Goal: Transaction & Acquisition: Purchase product/service

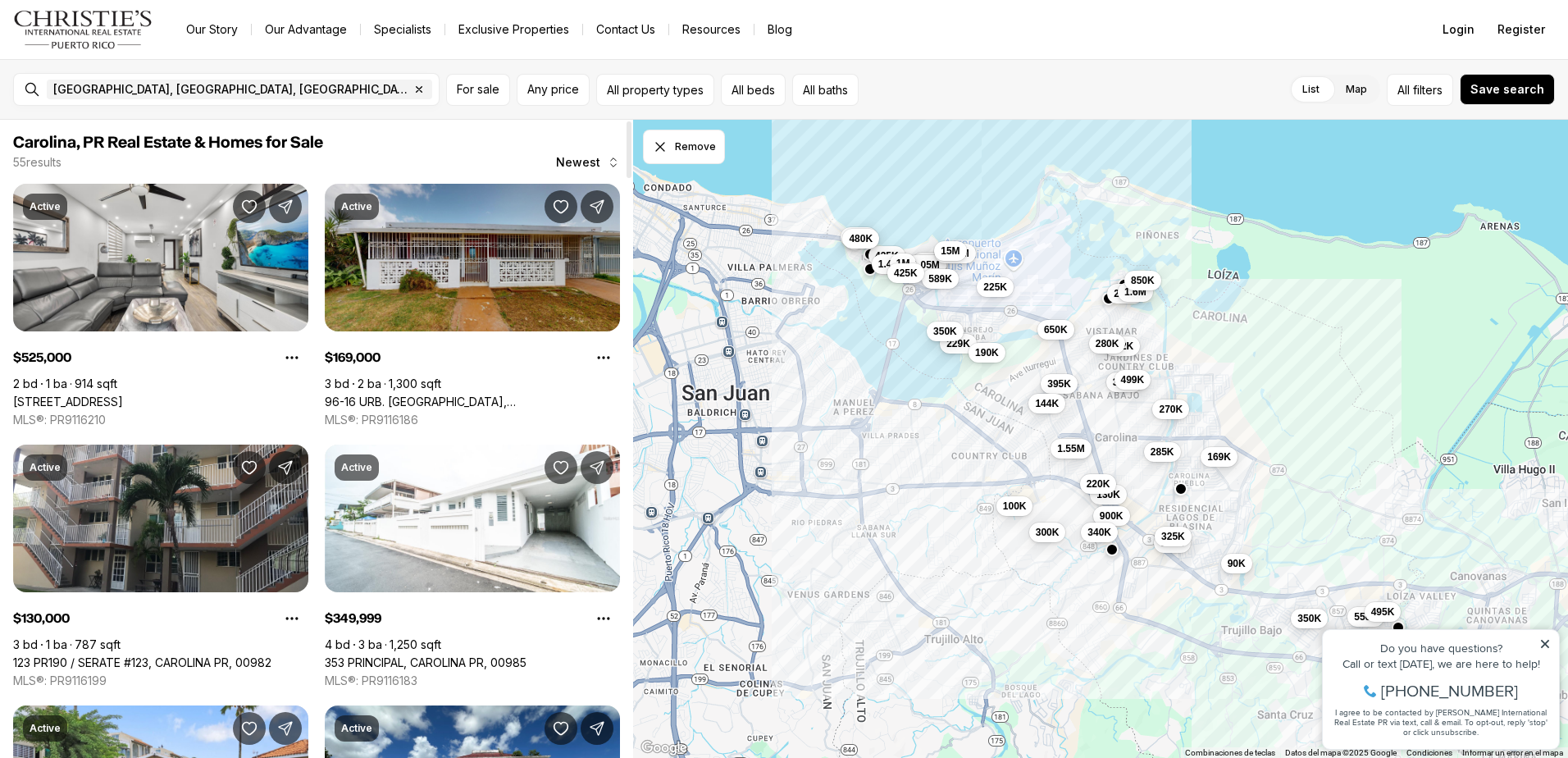
click at [516, 394] on link "96-16 URB. [GEOGRAPHIC_DATA], [GEOGRAPHIC_DATA], 00984" at bounding box center [472, 401] width 295 height 15
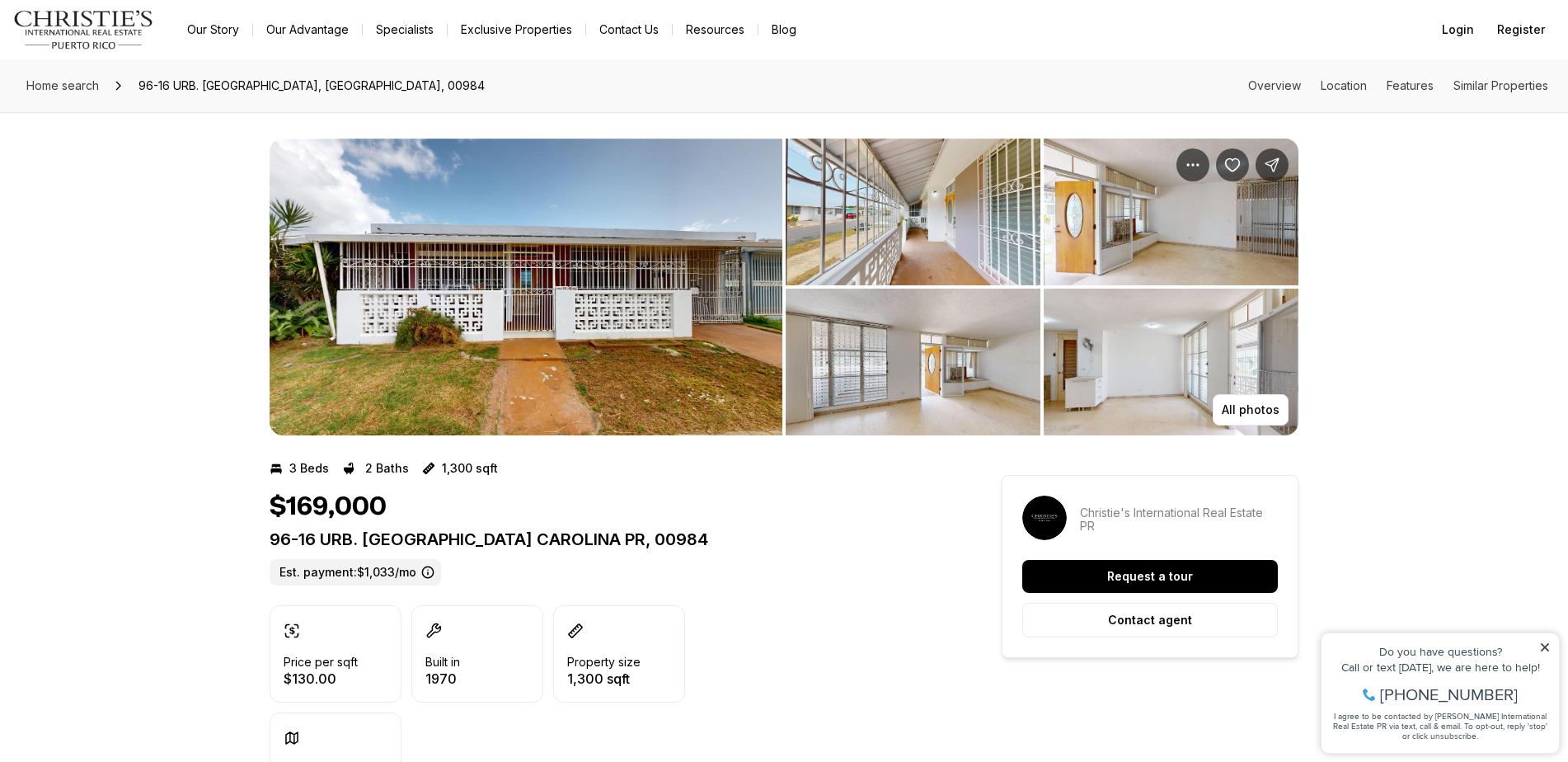
click at [967, 377] on img "View image gallery" at bounding box center [913, 361] width 254 height 146
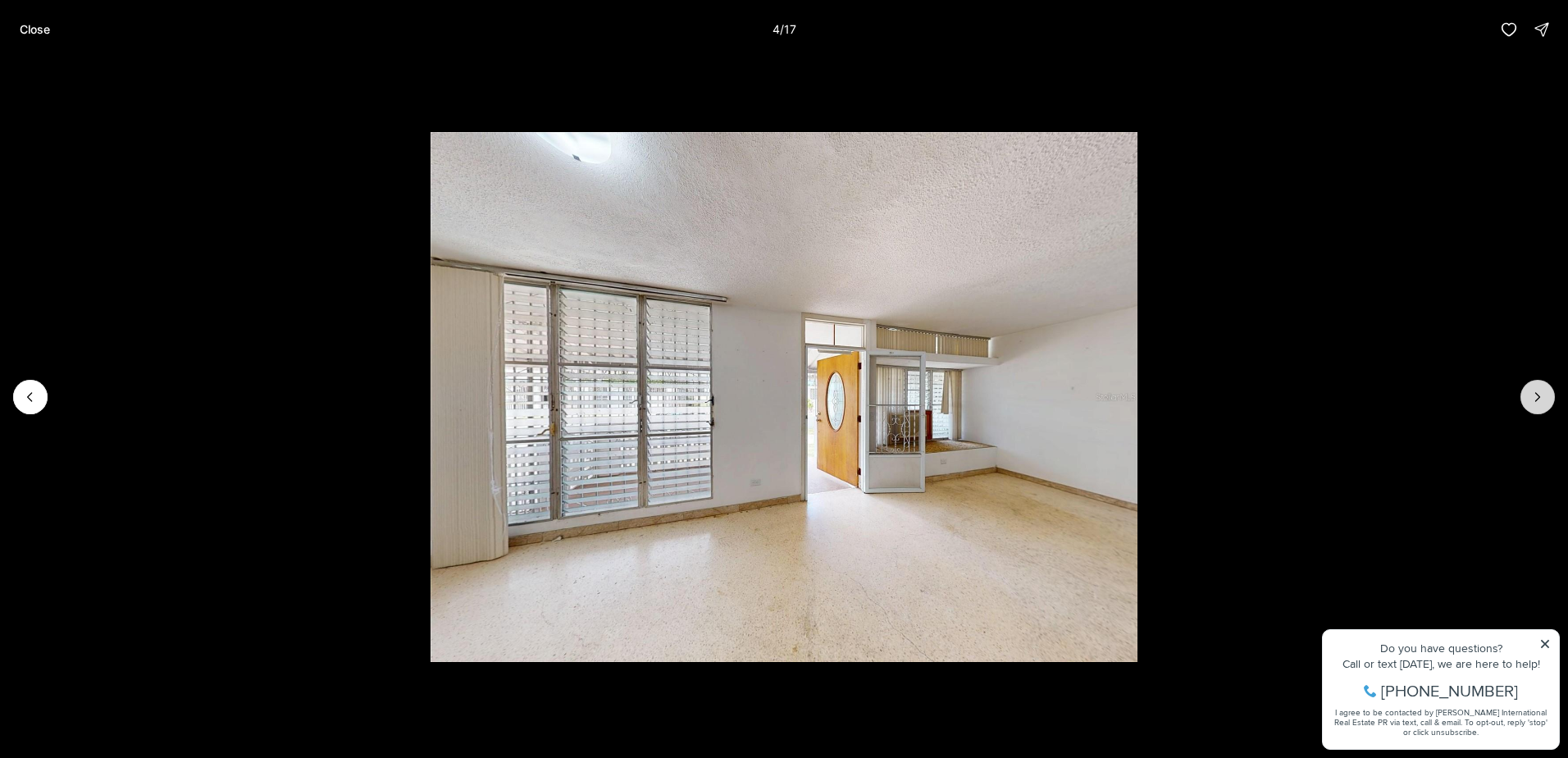
click at [1529, 389] on button "Next slide" at bounding box center [1538, 397] width 35 height 35
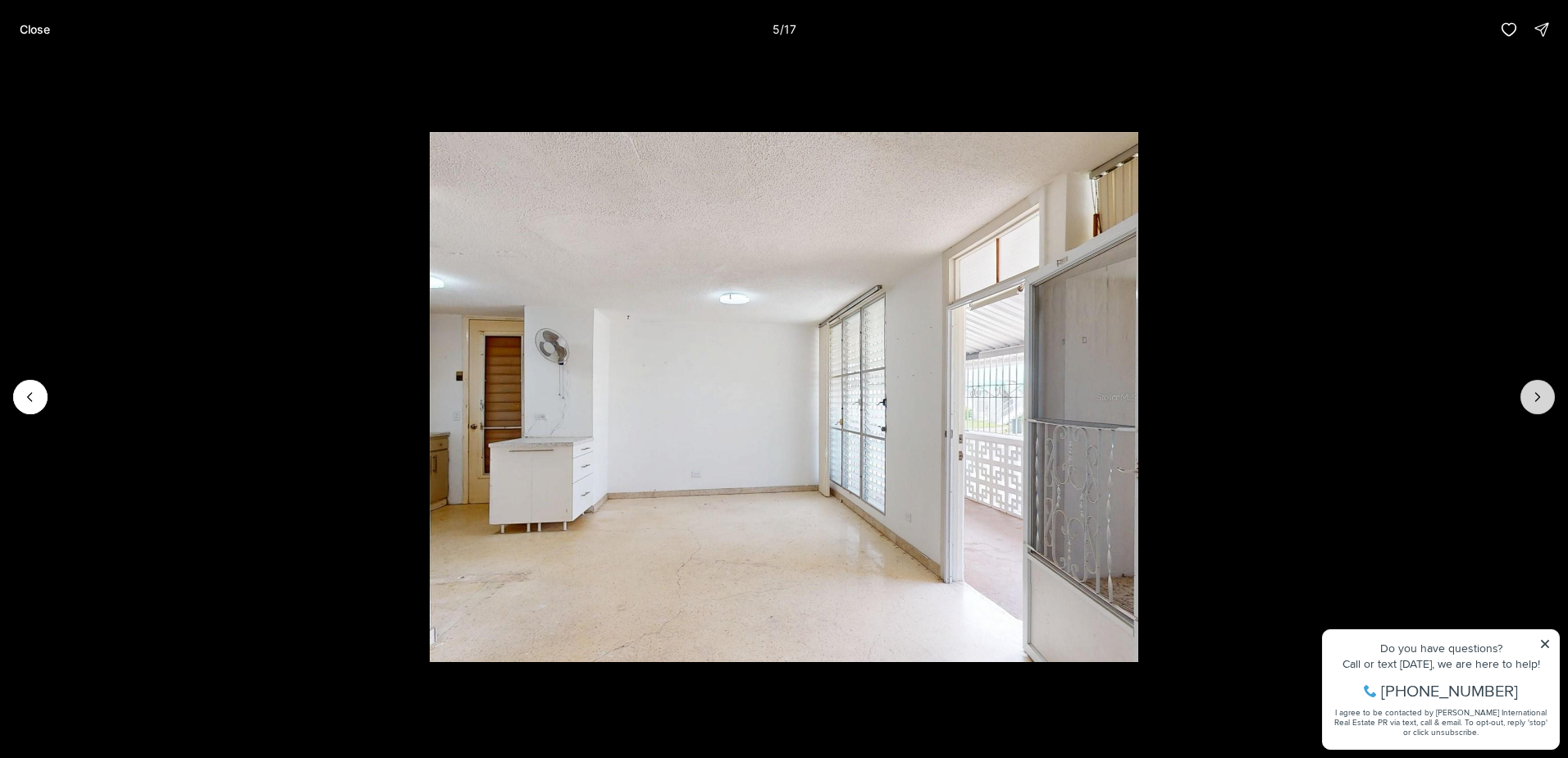
click at [1529, 389] on button "Next slide" at bounding box center [1538, 397] width 35 height 35
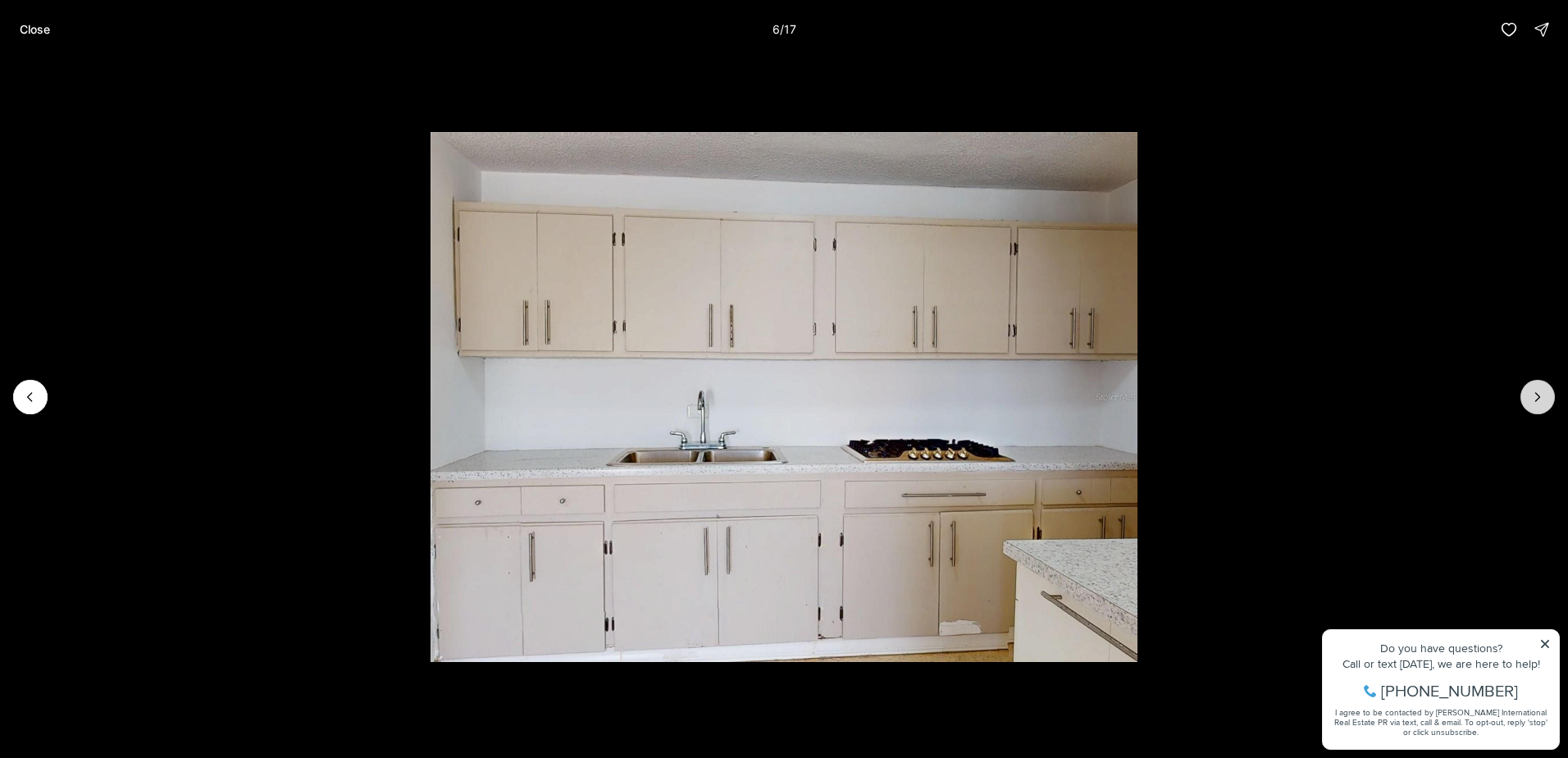
click at [1529, 389] on button "Next slide" at bounding box center [1538, 397] width 35 height 35
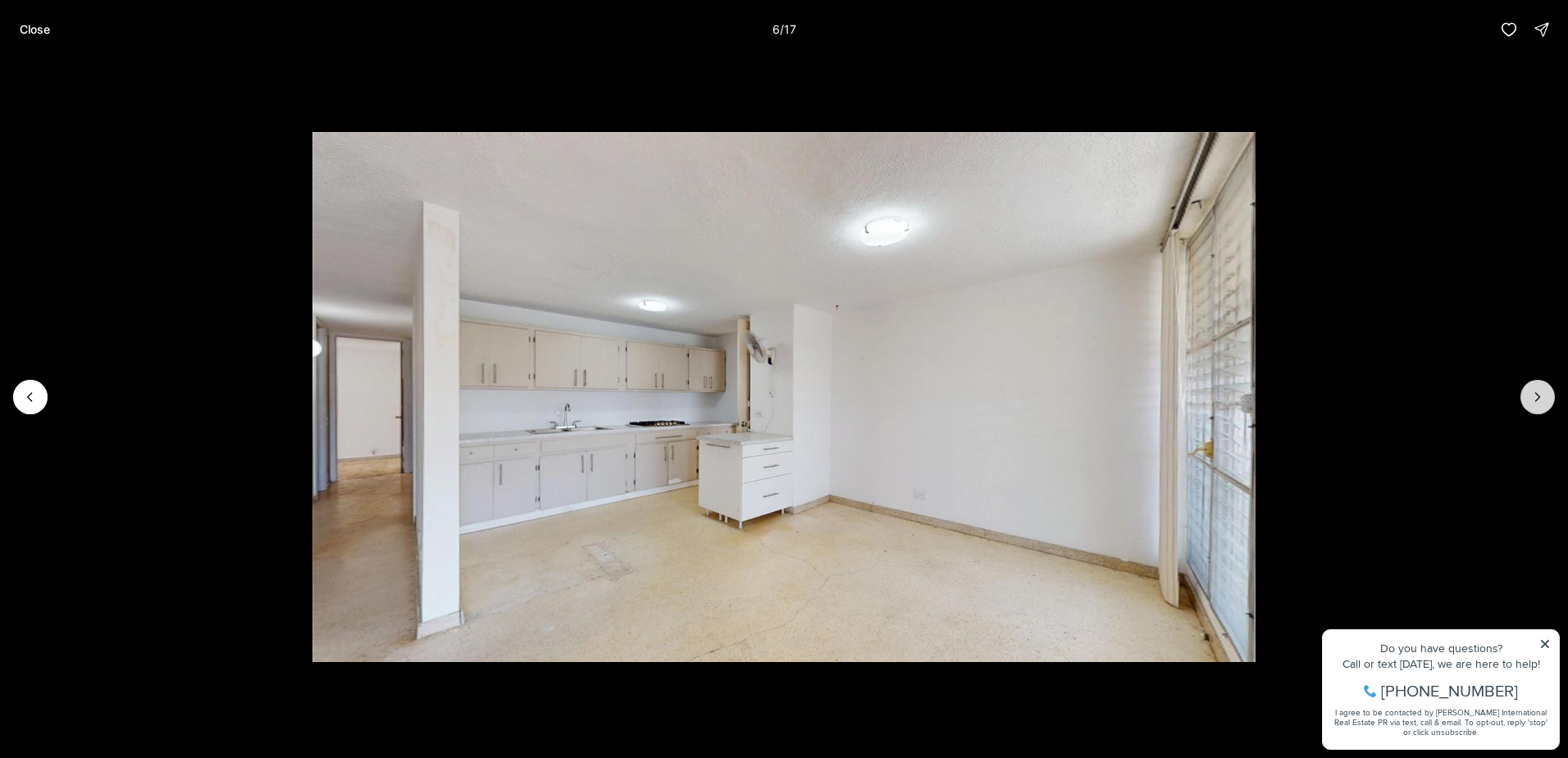
click at [1529, 389] on button "Next slide" at bounding box center [1538, 397] width 35 height 35
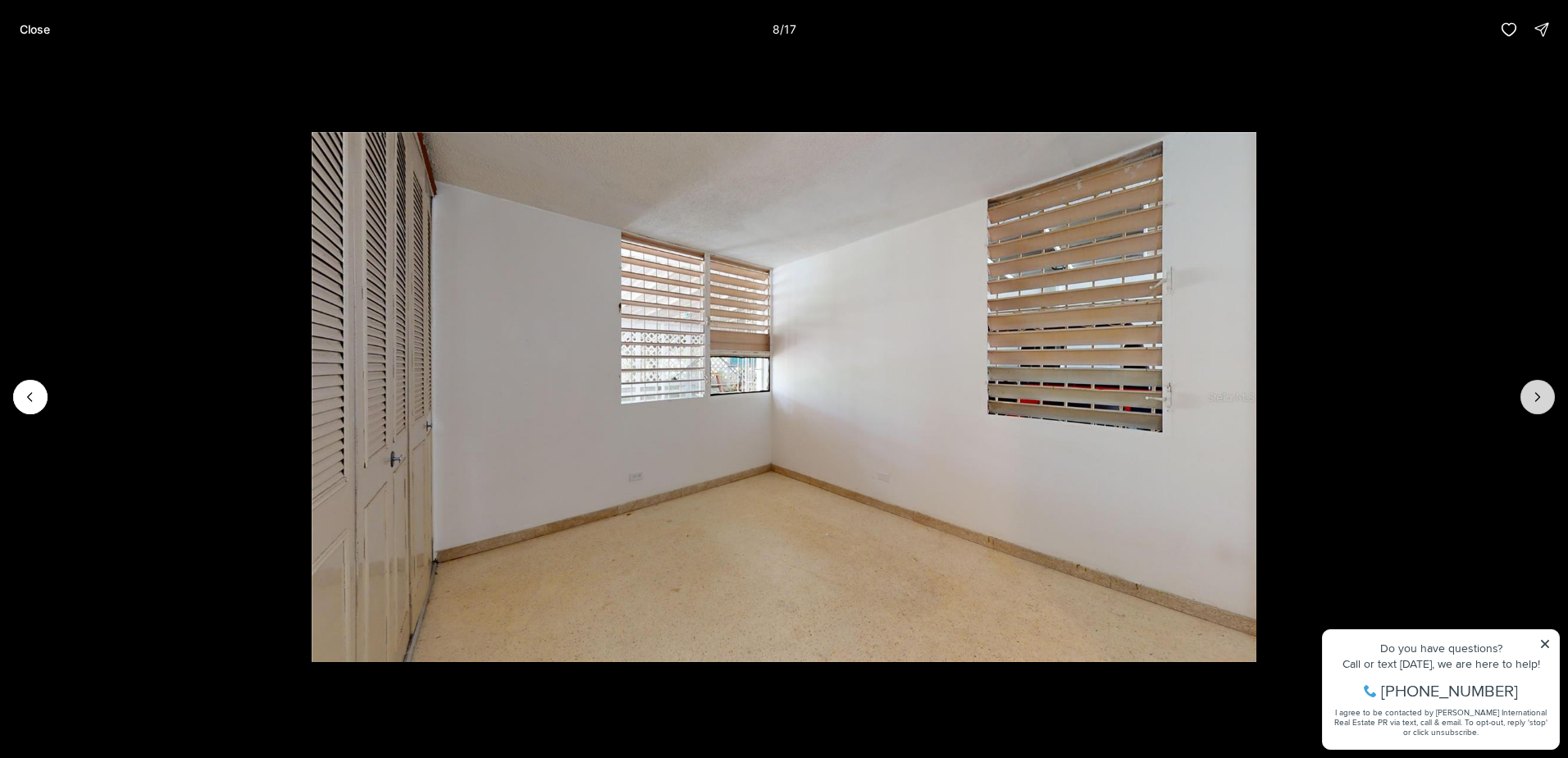
click at [1529, 389] on button "Next slide" at bounding box center [1538, 397] width 35 height 35
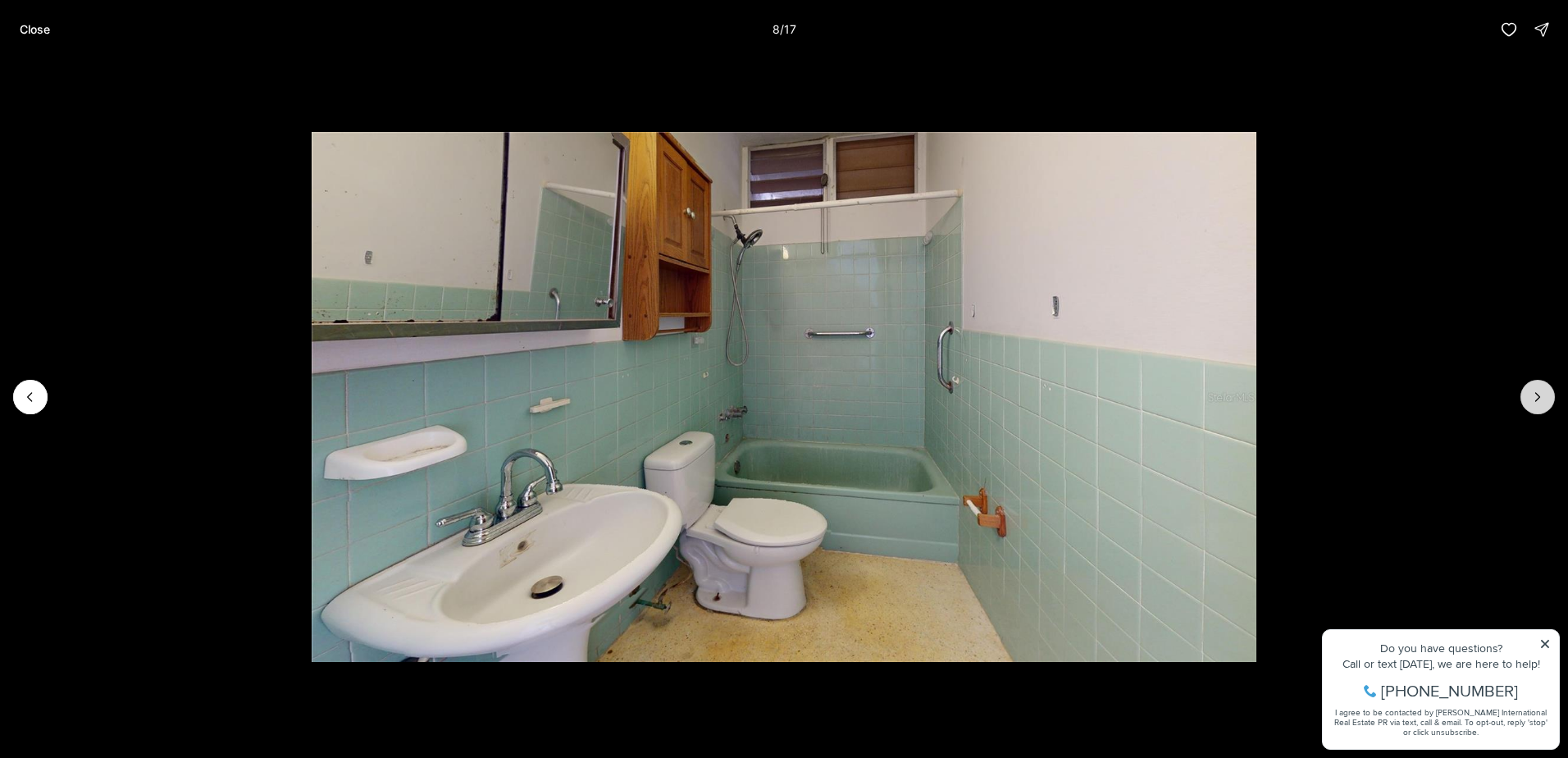
click at [1529, 389] on button "Next slide" at bounding box center [1538, 397] width 35 height 35
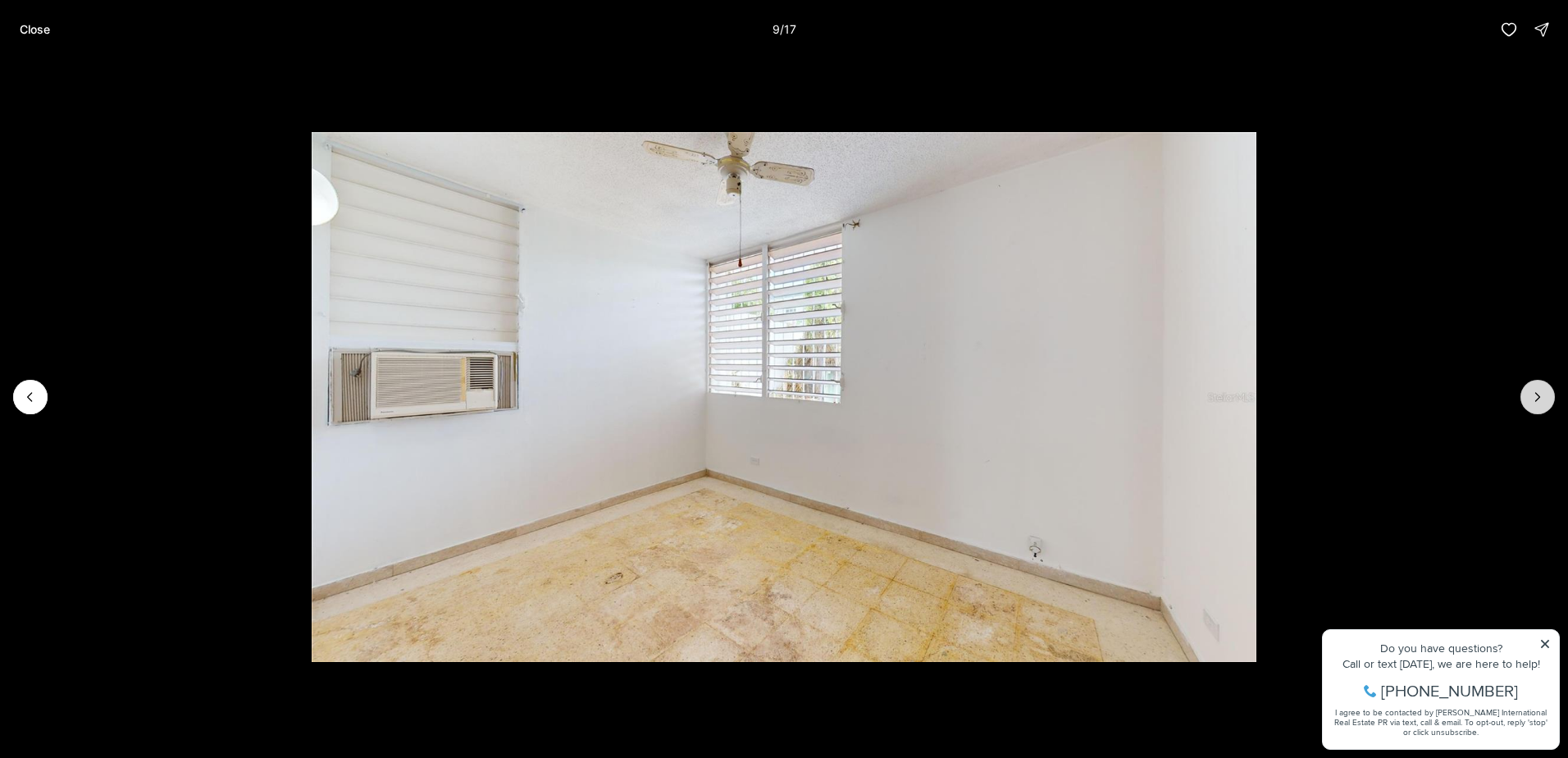
click at [1529, 389] on button "Next slide" at bounding box center [1538, 397] width 35 height 35
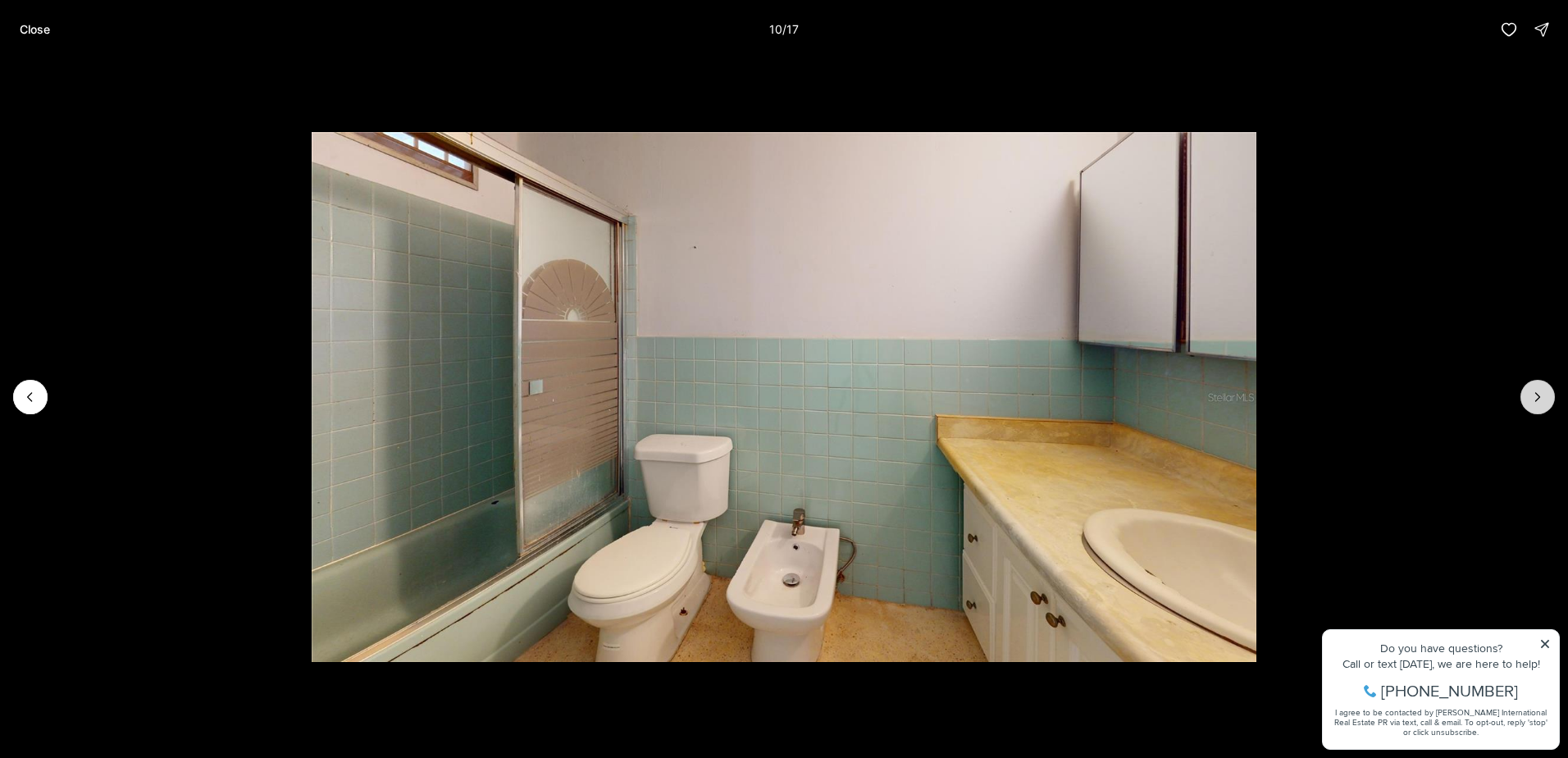
click at [1529, 389] on button "Next slide" at bounding box center [1538, 397] width 35 height 35
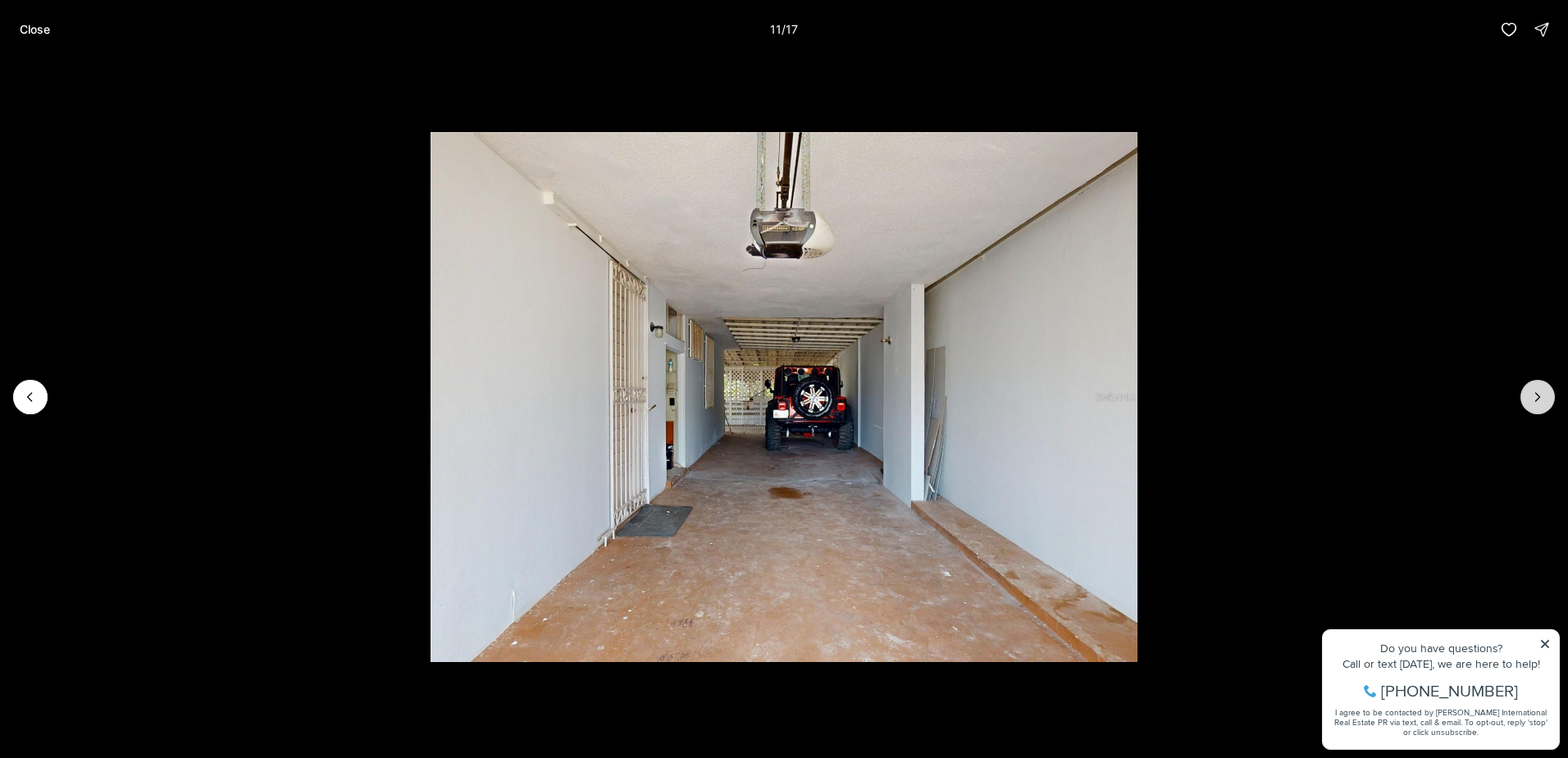
click at [1529, 389] on button "Next slide" at bounding box center [1538, 397] width 35 height 35
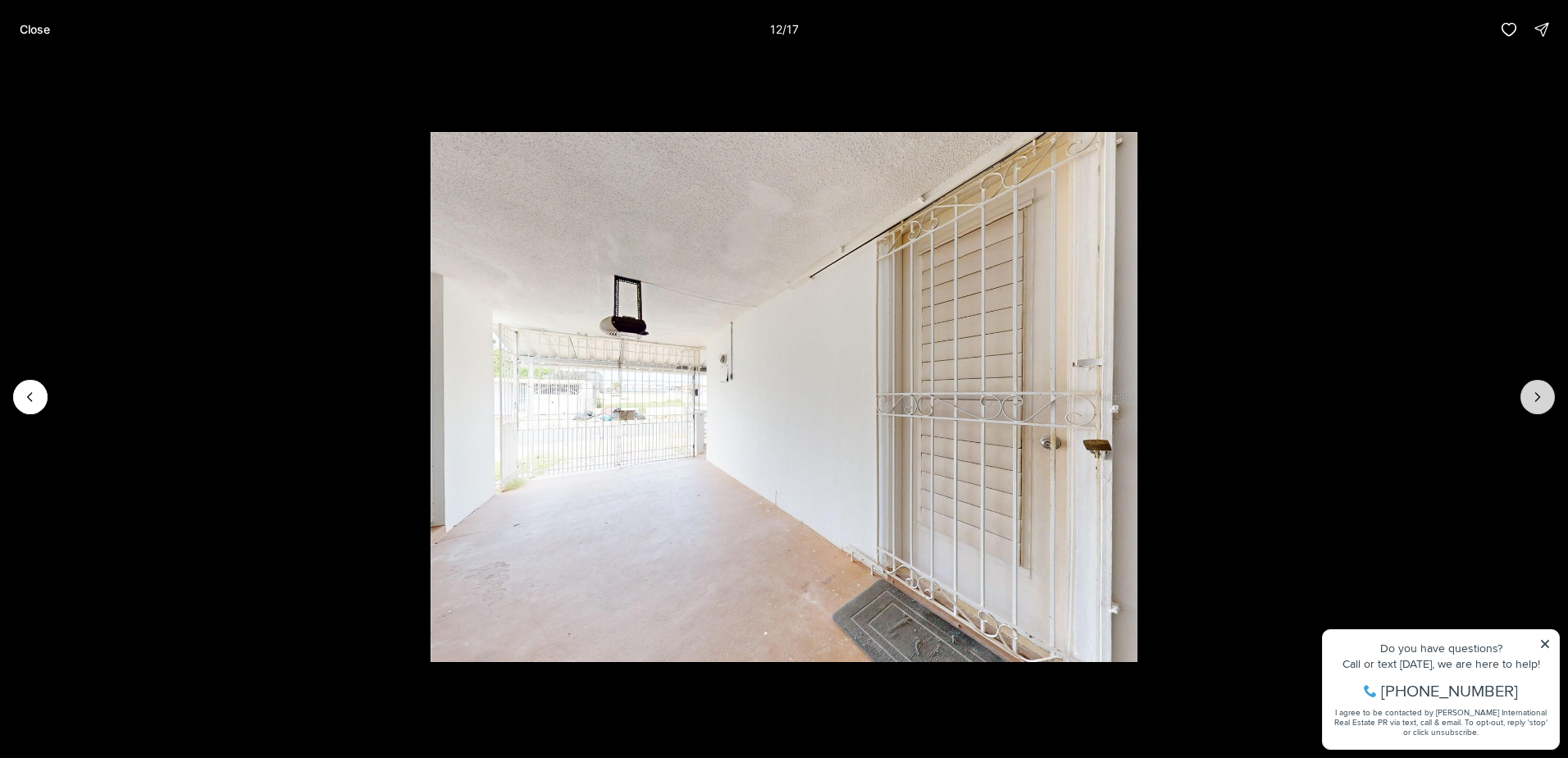
click at [1529, 389] on button "Next slide" at bounding box center [1538, 397] width 35 height 35
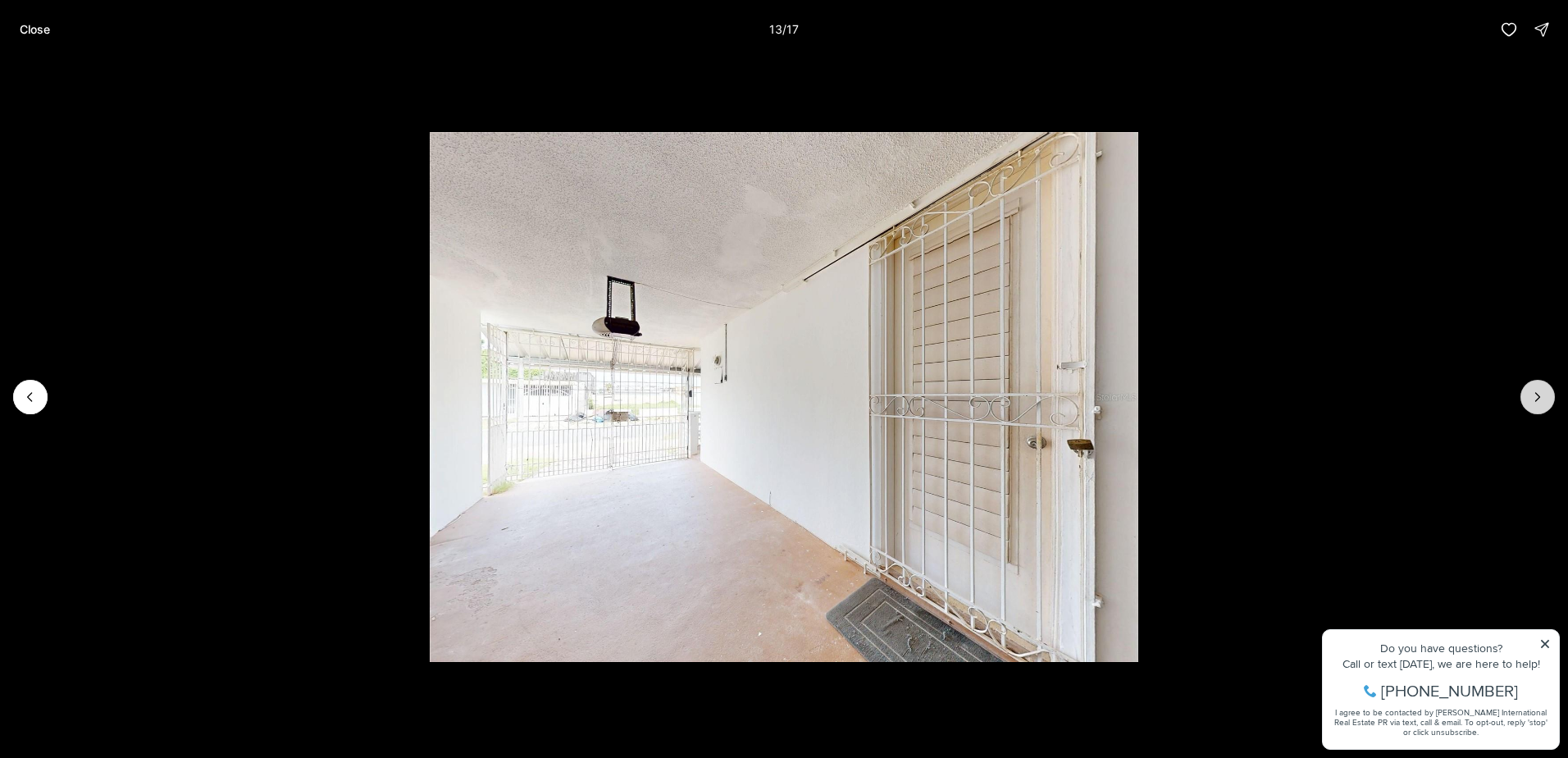
click at [1529, 389] on button "Next slide" at bounding box center [1538, 397] width 35 height 35
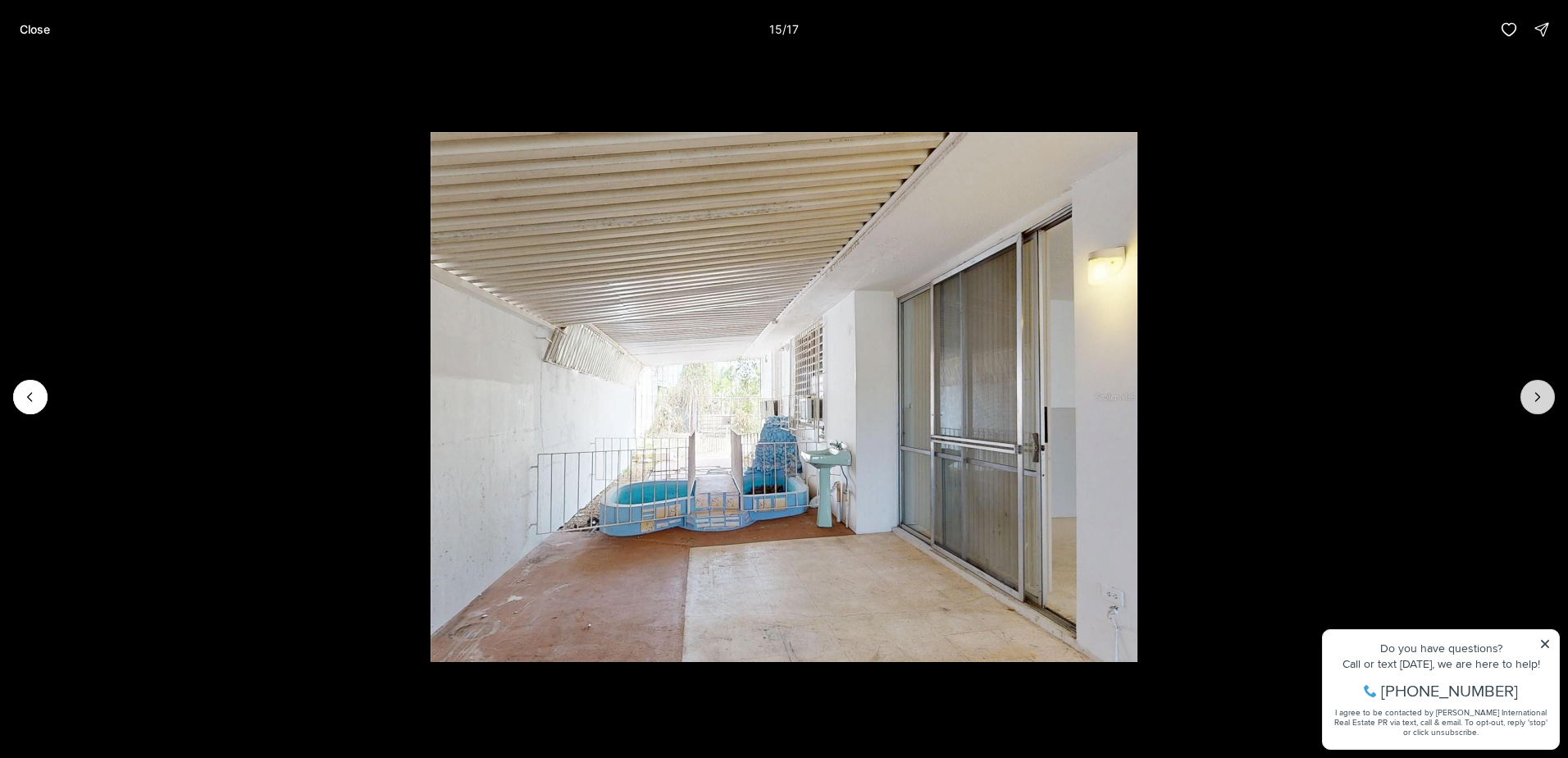
click at [1529, 389] on button "Next slide" at bounding box center [1538, 397] width 35 height 35
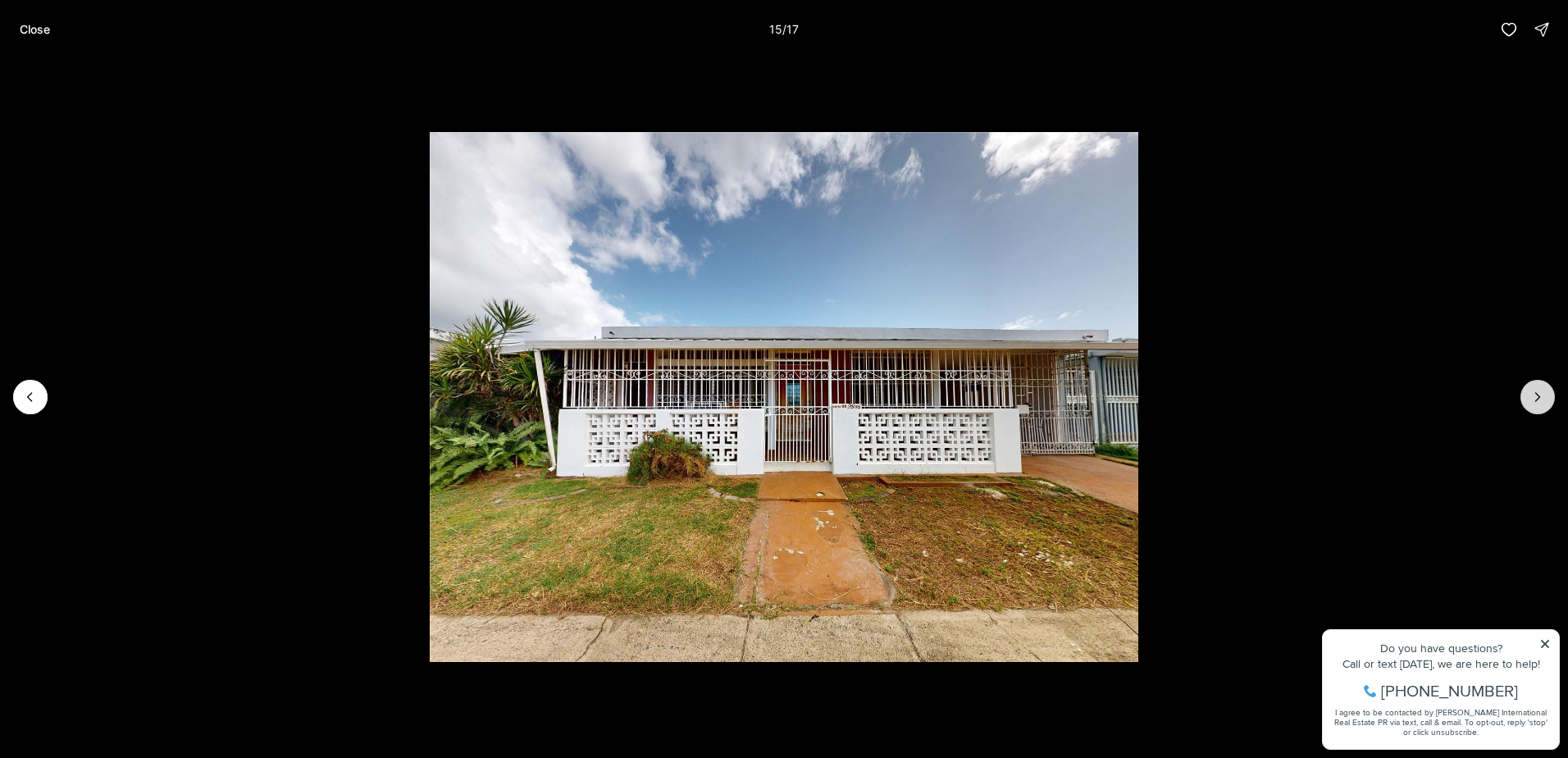
click at [1529, 389] on button "Next slide" at bounding box center [1538, 397] width 35 height 35
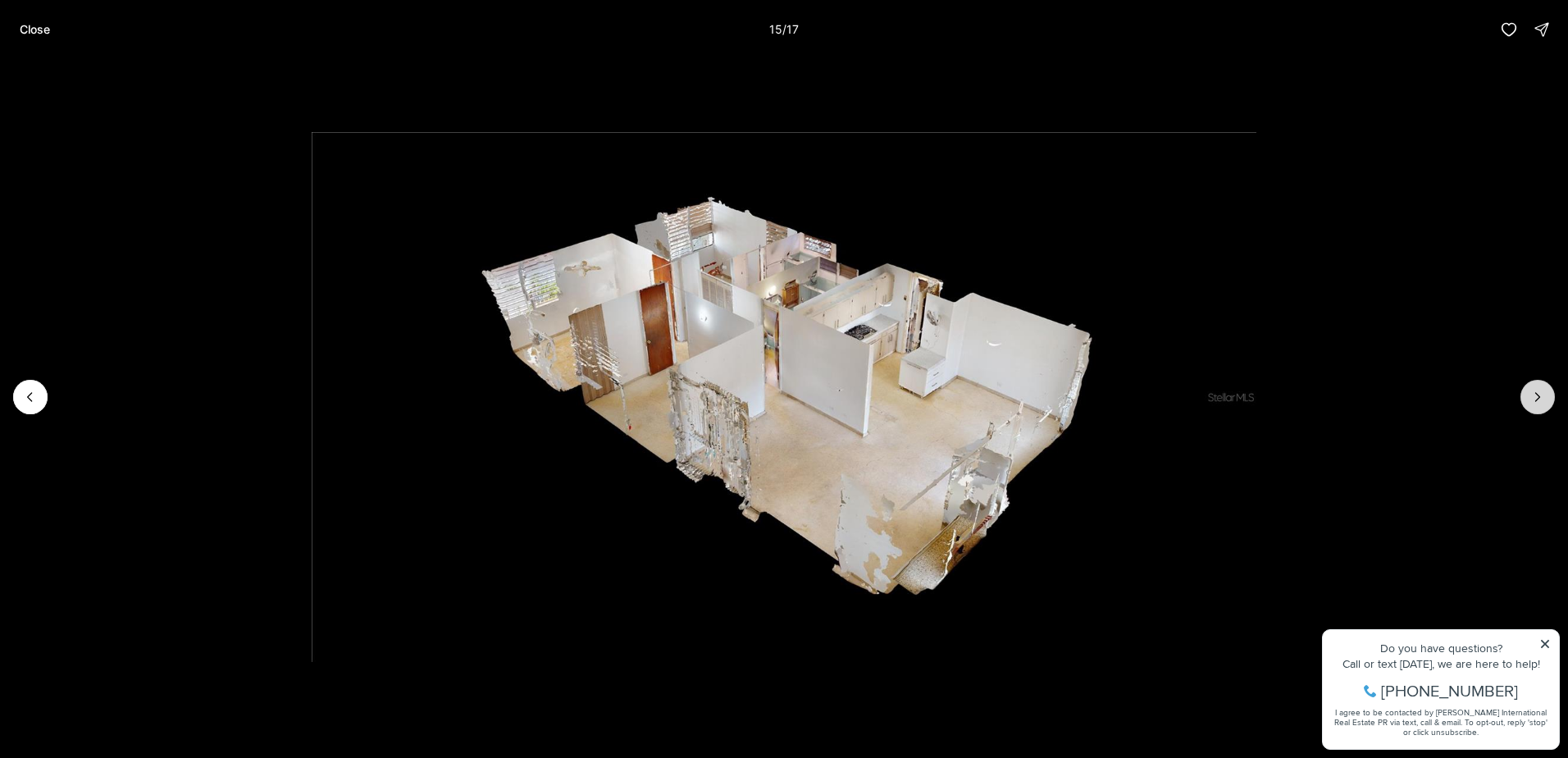
click at [1529, 389] on button "Next slide" at bounding box center [1538, 397] width 35 height 35
click at [29, 23] on p "Close" at bounding box center [35, 29] width 30 height 13
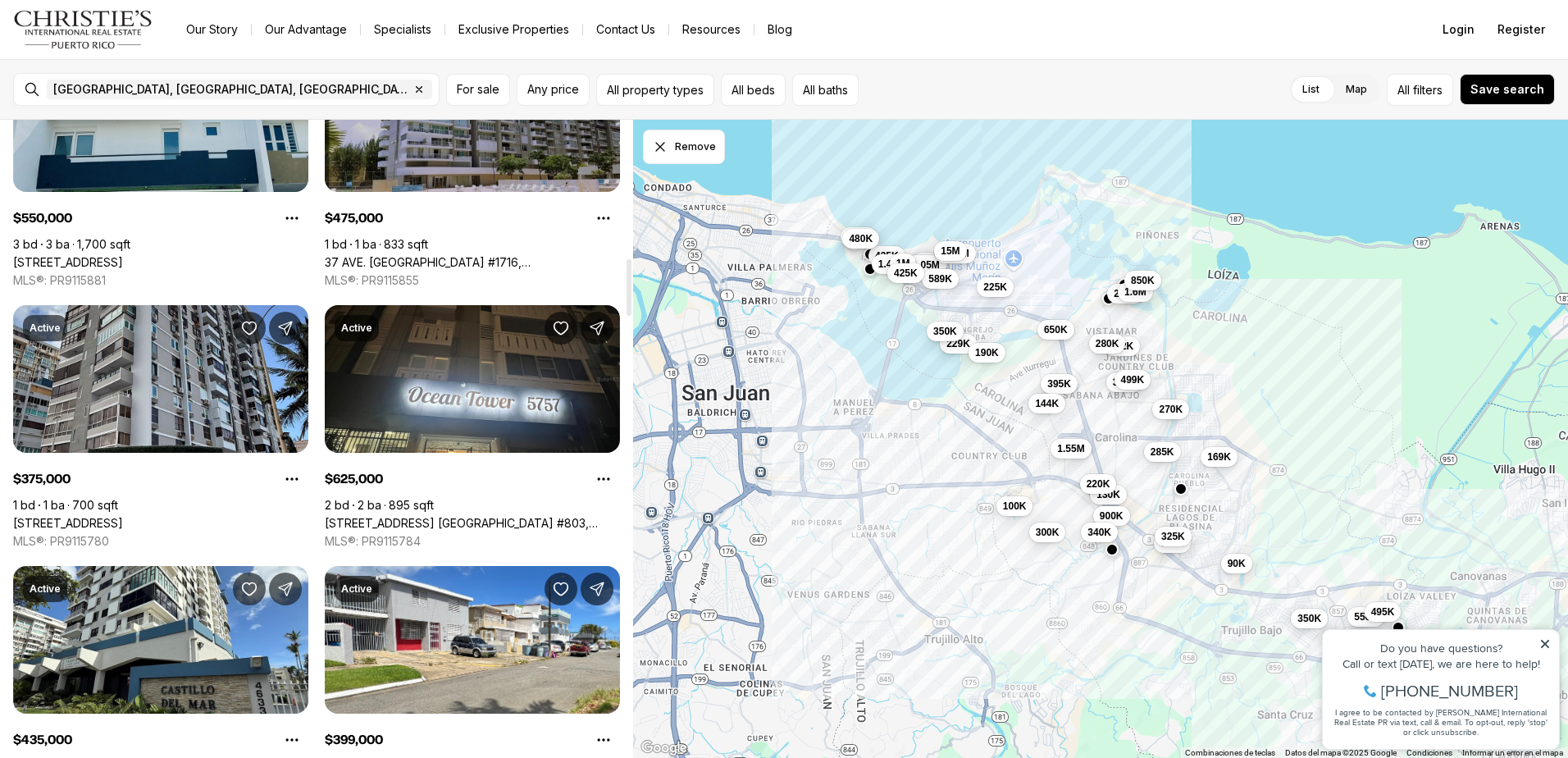
scroll to position [1546, 0]
